Goal: Find specific page/section: Find specific page/section

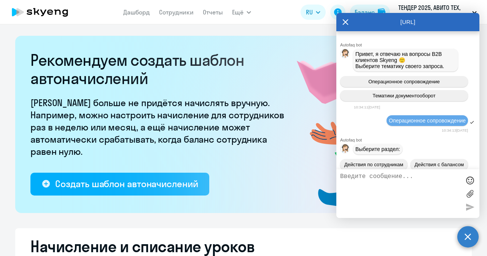
select select "10"
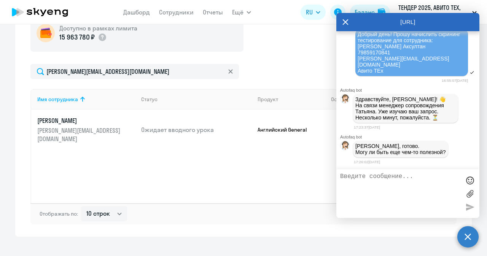
click at [181, 170] on div "Имя сотрудника Статус Продукт Остаток уроков Начислить уроков [PERSON_NAME] [PE…" at bounding box center [243, 146] width 426 height 114
click at [345, 19] on icon at bounding box center [345, 22] width 6 height 18
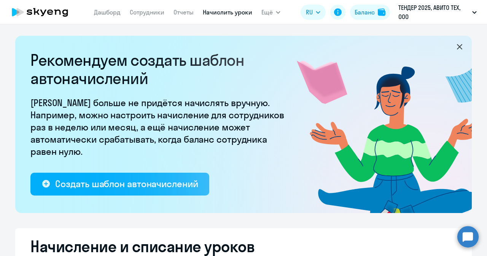
select select "10"
click at [147, 16] on link "Сотрудники" at bounding box center [147, 12] width 35 height 8
select select "30"
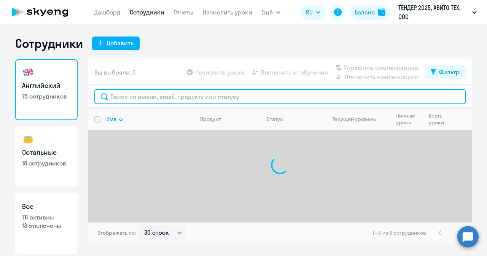
click at [144, 100] on input "text" at bounding box center [279, 96] width 371 height 15
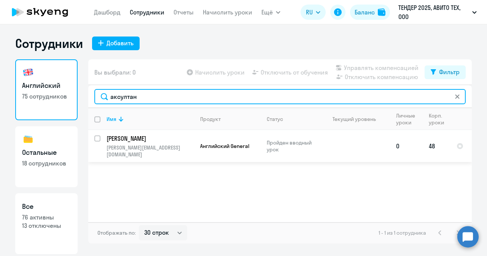
type input "аксултан"
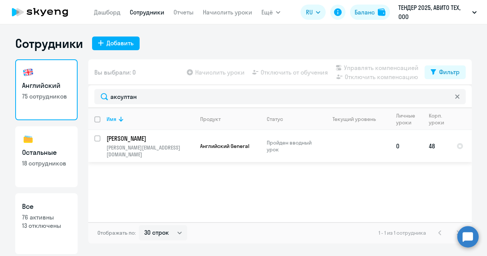
click at [167, 147] on p "[PERSON_NAME][EMAIL_ADDRESS][DOMAIN_NAME]" at bounding box center [149, 151] width 87 height 14
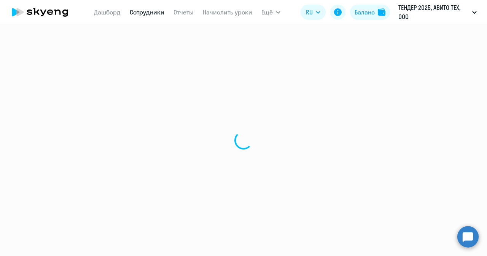
select select "english"
